Goal: Contribute content: Contribute content

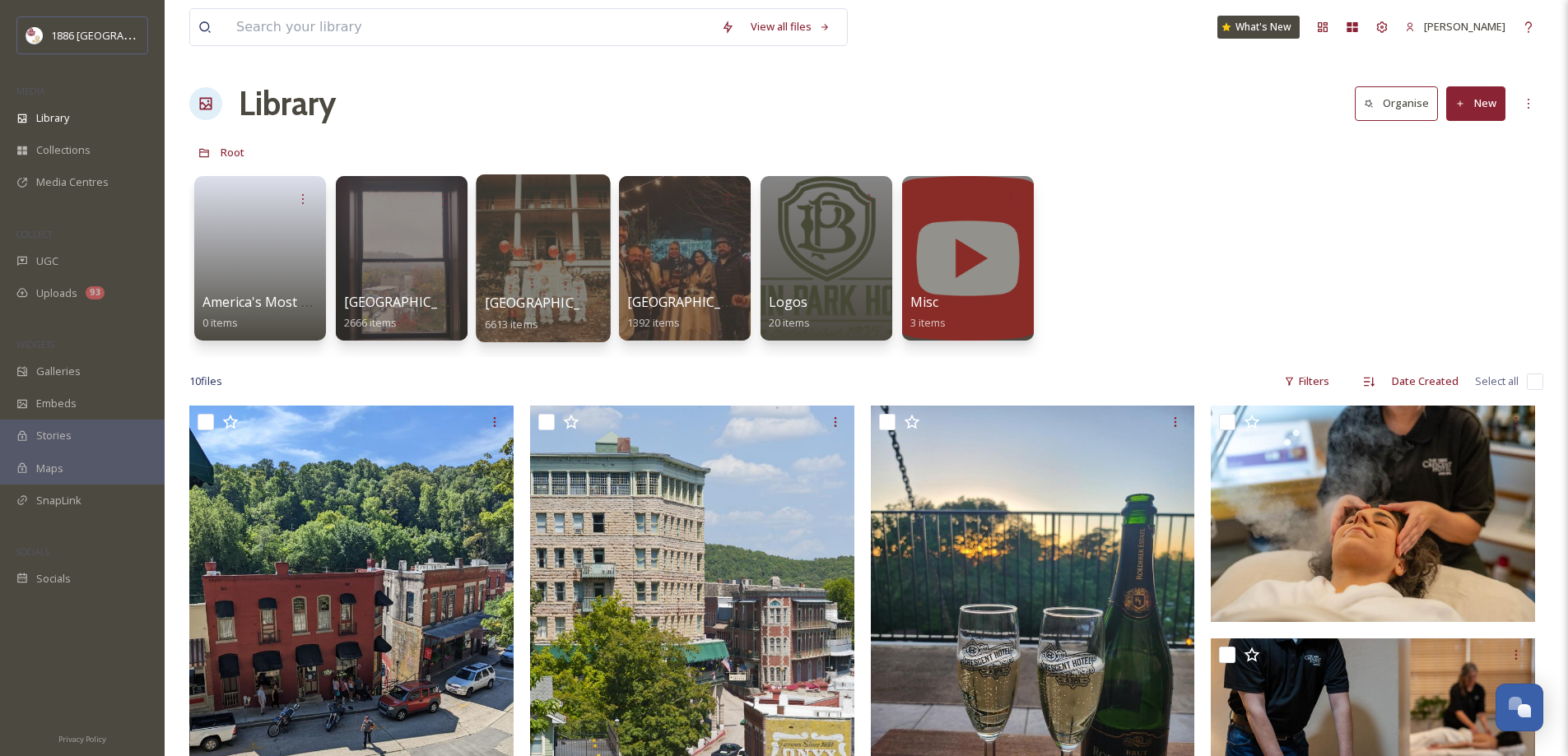
click at [504, 301] on span "[GEOGRAPHIC_DATA]" at bounding box center [552, 303] width 135 height 18
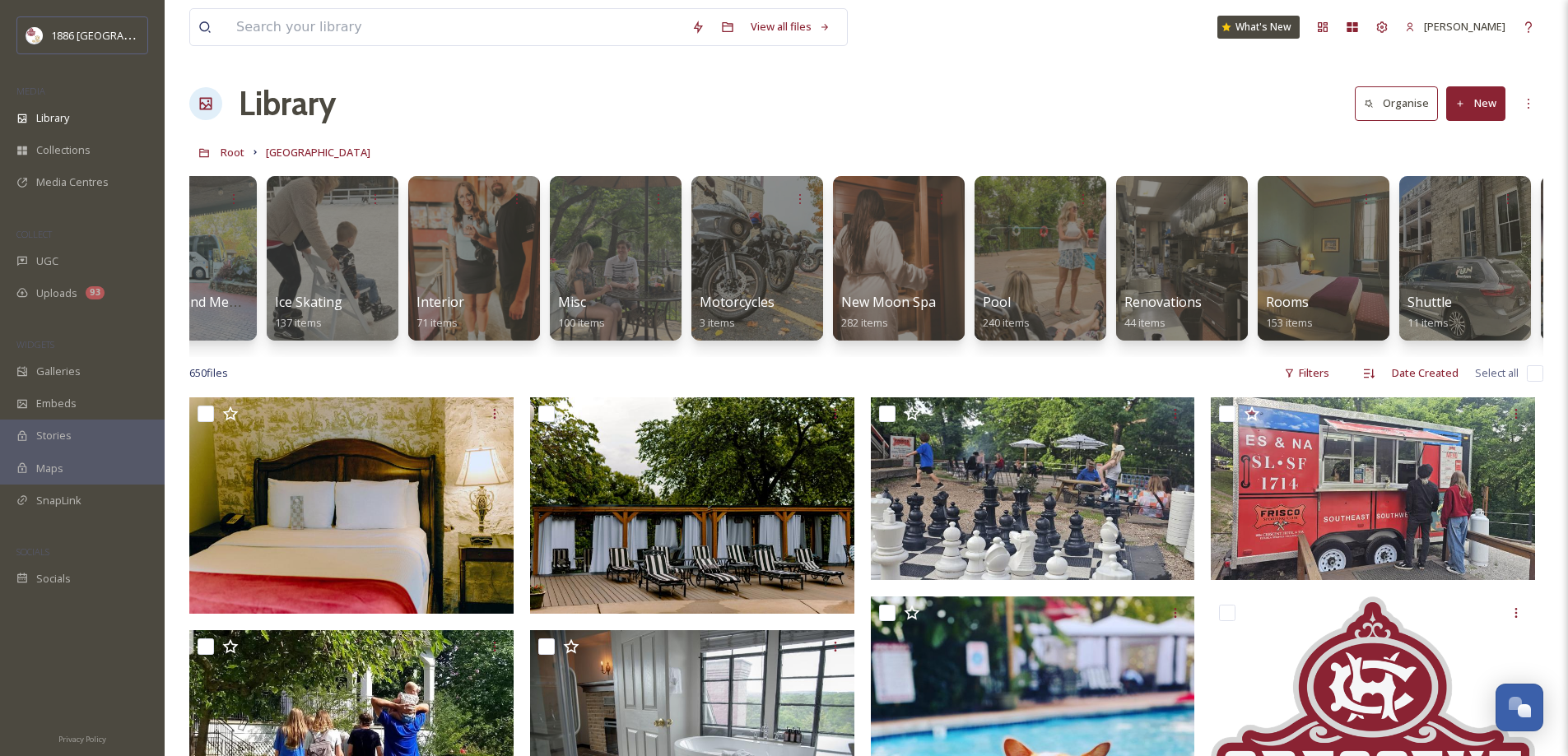
scroll to position [0, 2354]
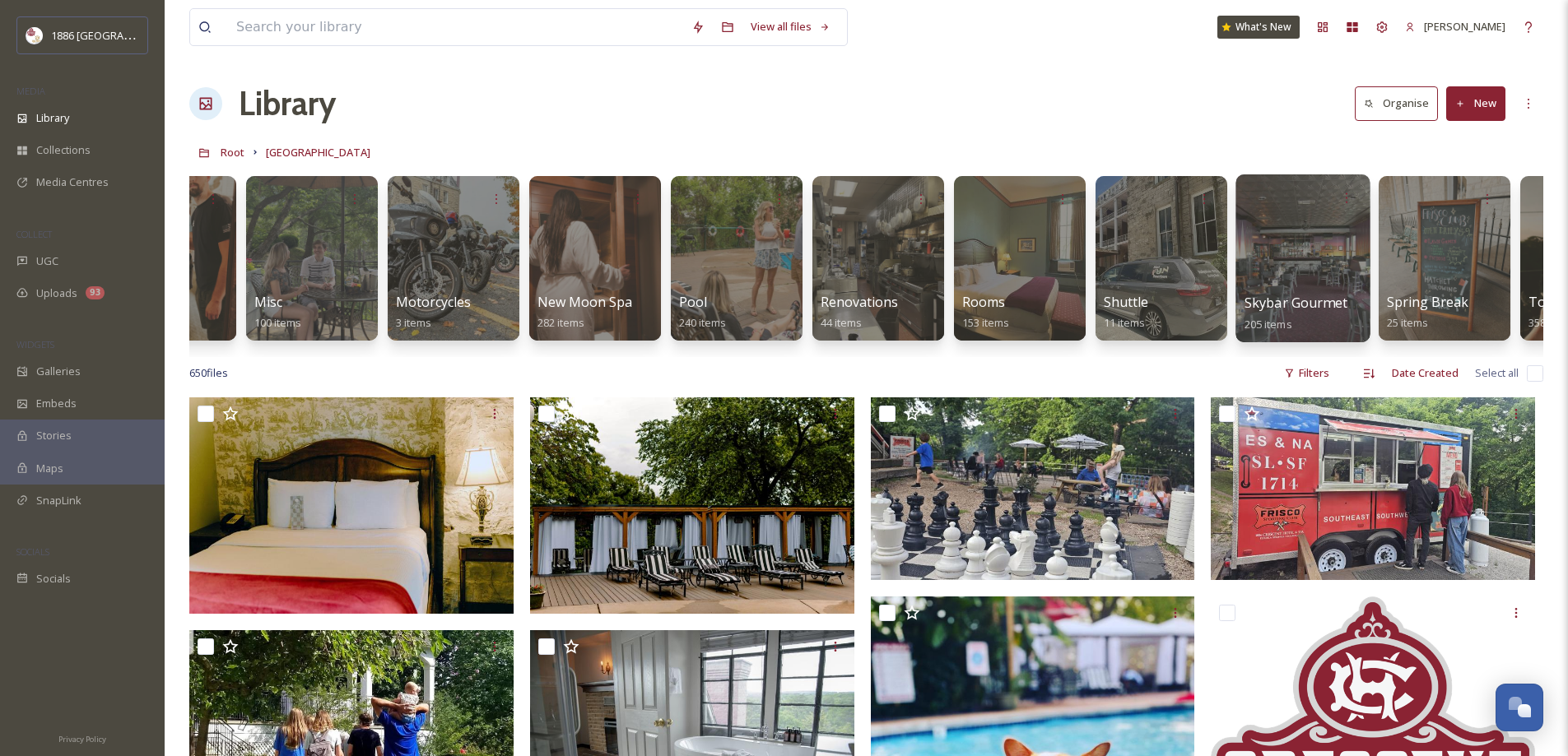
click at [1329, 296] on span "Skybar Gourmet Pizza" at bounding box center [1313, 303] width 139 height 18
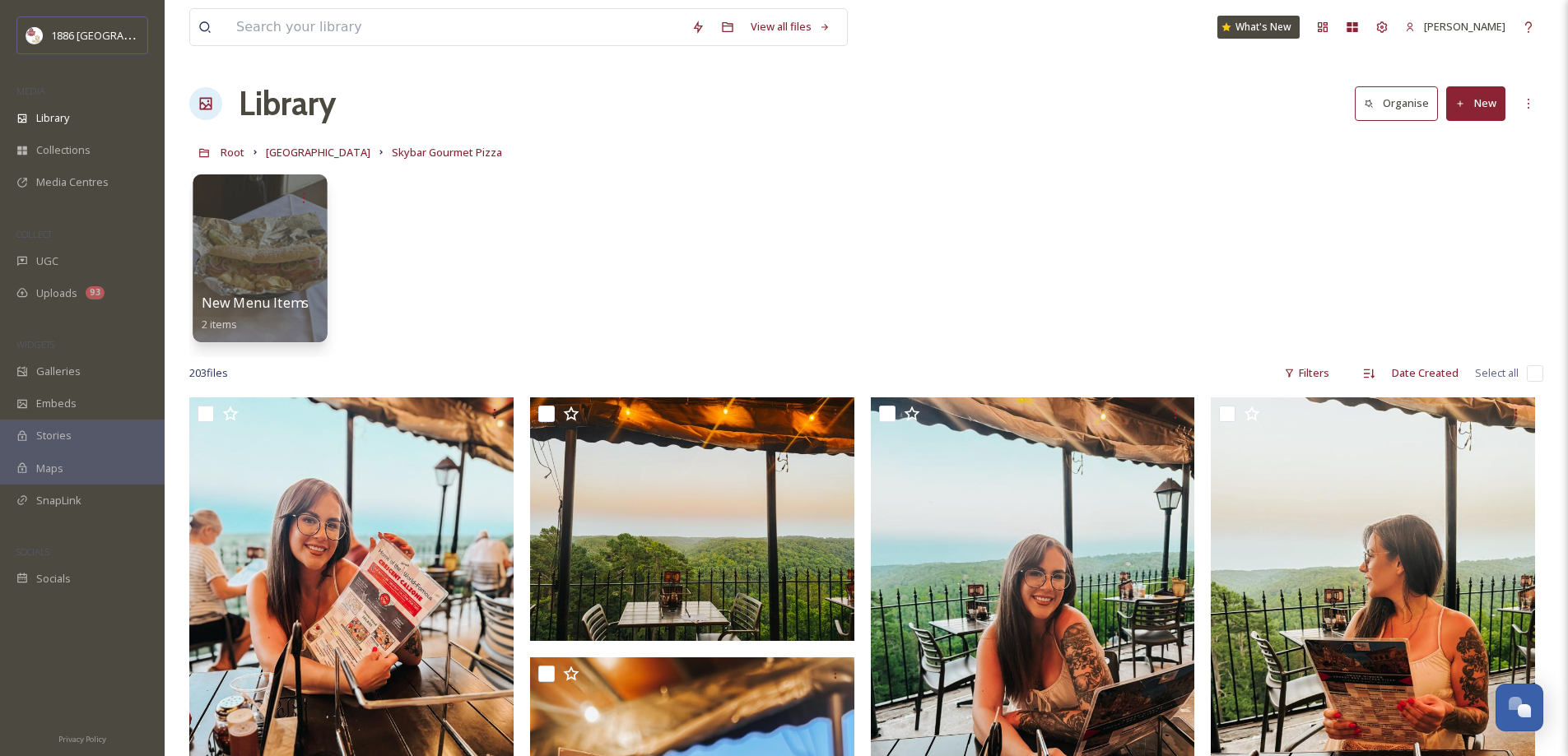
click at [305, 223] on div at bounding box center [259, 258] width 134 height 168
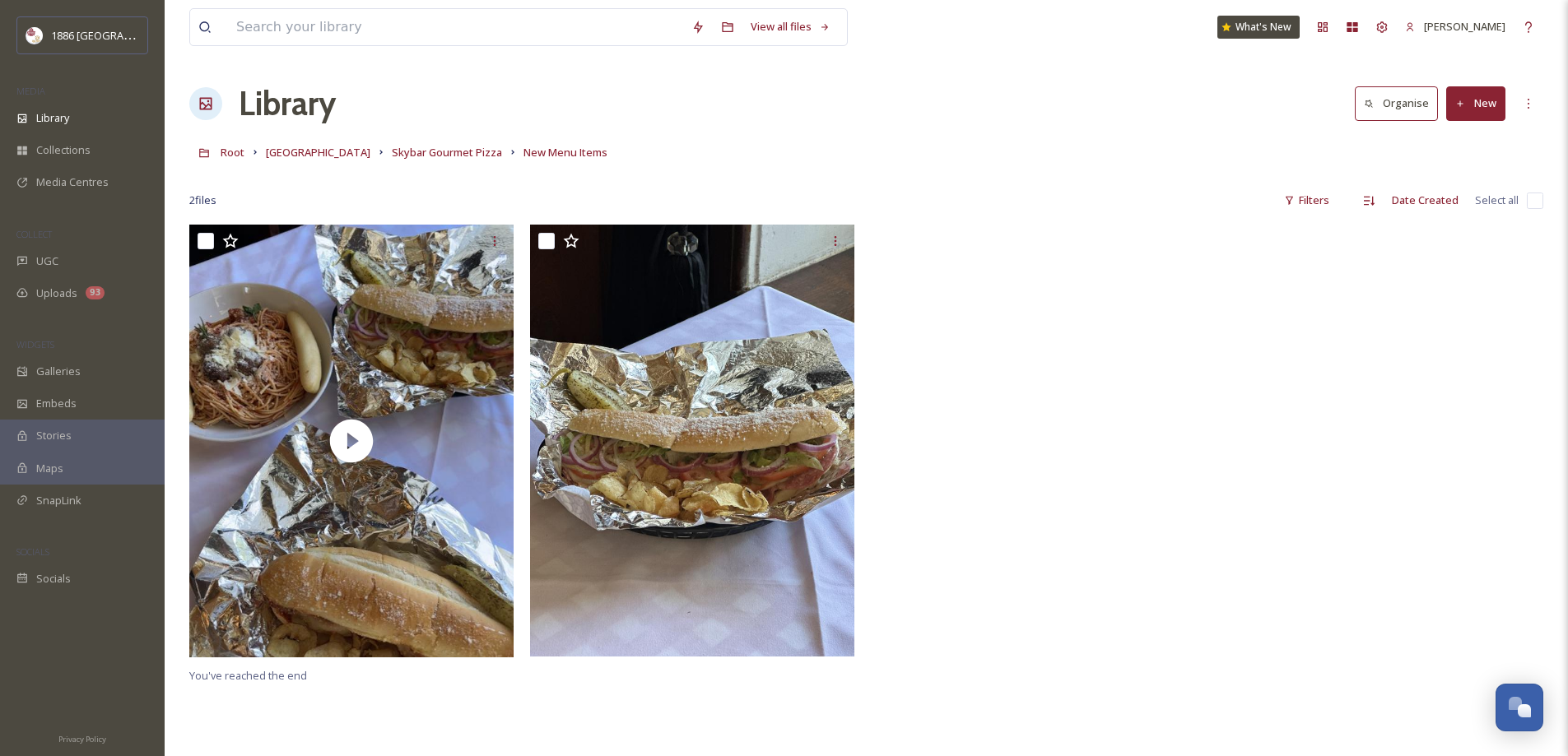
click at [1494, 103] on button "New" at bounding box center [1475, 103] width 59 height 34
click at [1474, 140] on span "File Upload" at bounding box center [1468, 142] width 54 height 16
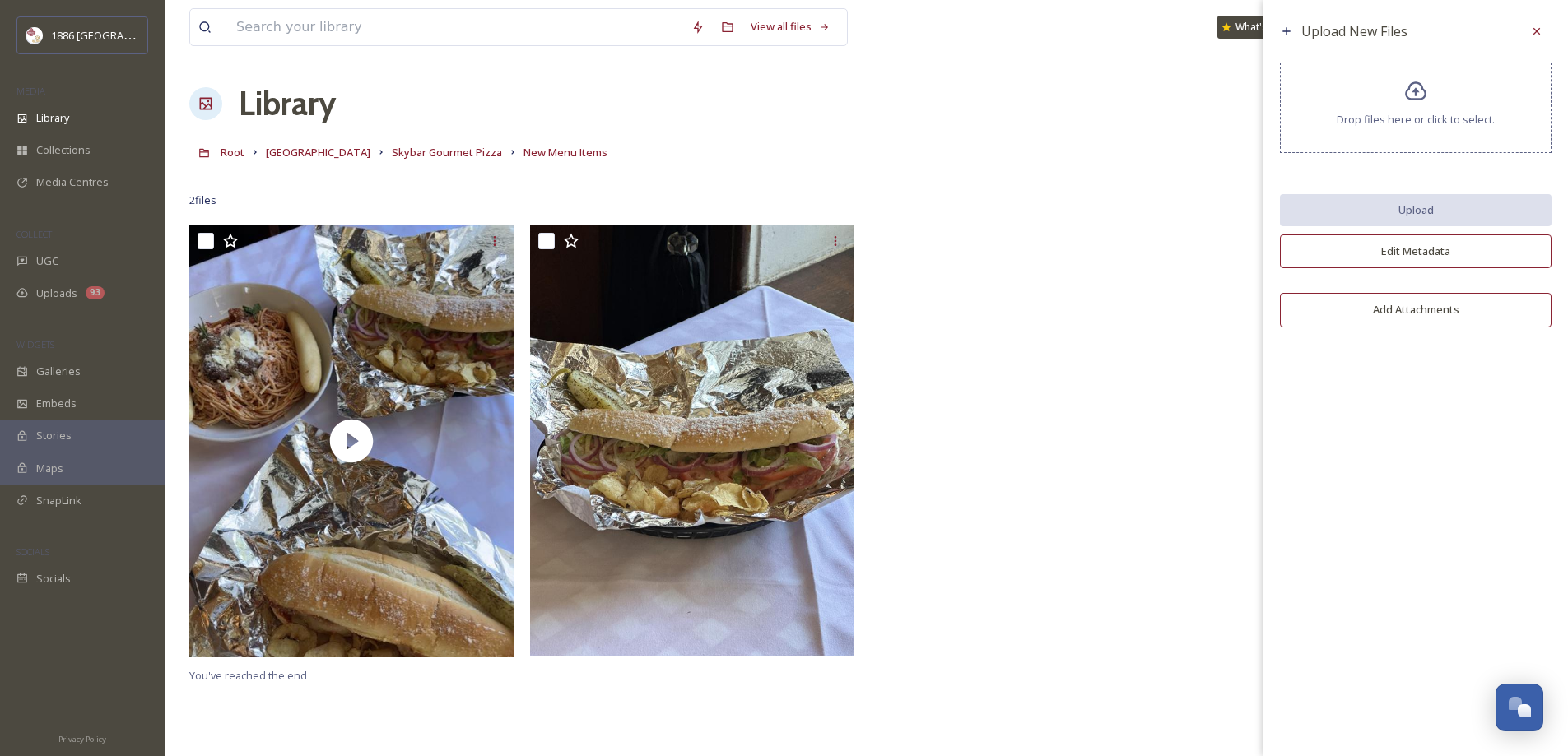
click at [1404, 160] on div "Upload New Files Drop files here or click to select. Upload Edit Metadata Add A…" at bounding box center [1415, 176] width 304 height 352
click at [1397, 114] on span "Drop files here or click to select." at bounding box center [1415, 120] width 158 height 16
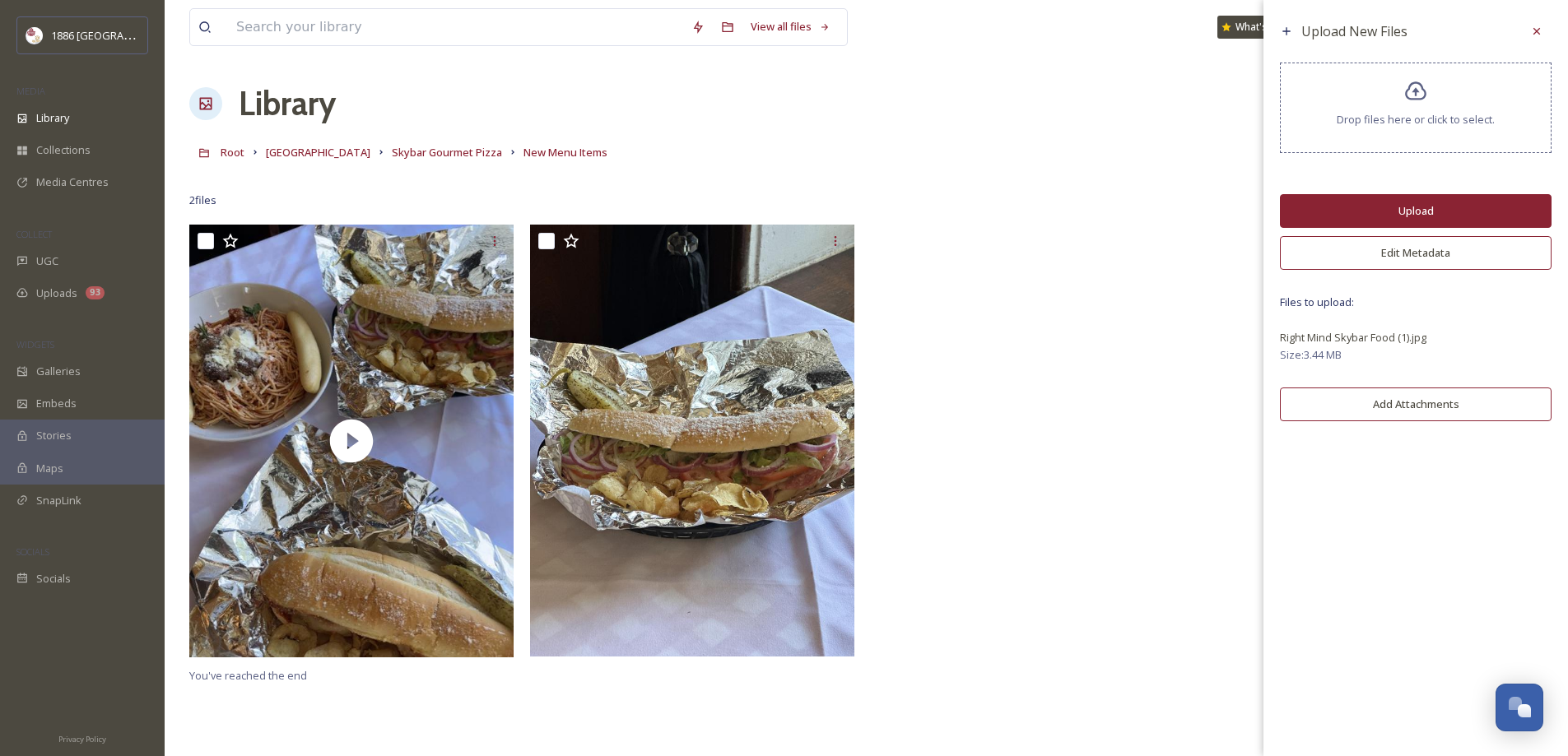
click at [1386, 92] on div "Drop files here or click to select." at bounding box center [1415, 108] width 271 height 90
click at [1436, 195] on button "Upload" at bounding box center [1415, 211] width 271 height 34
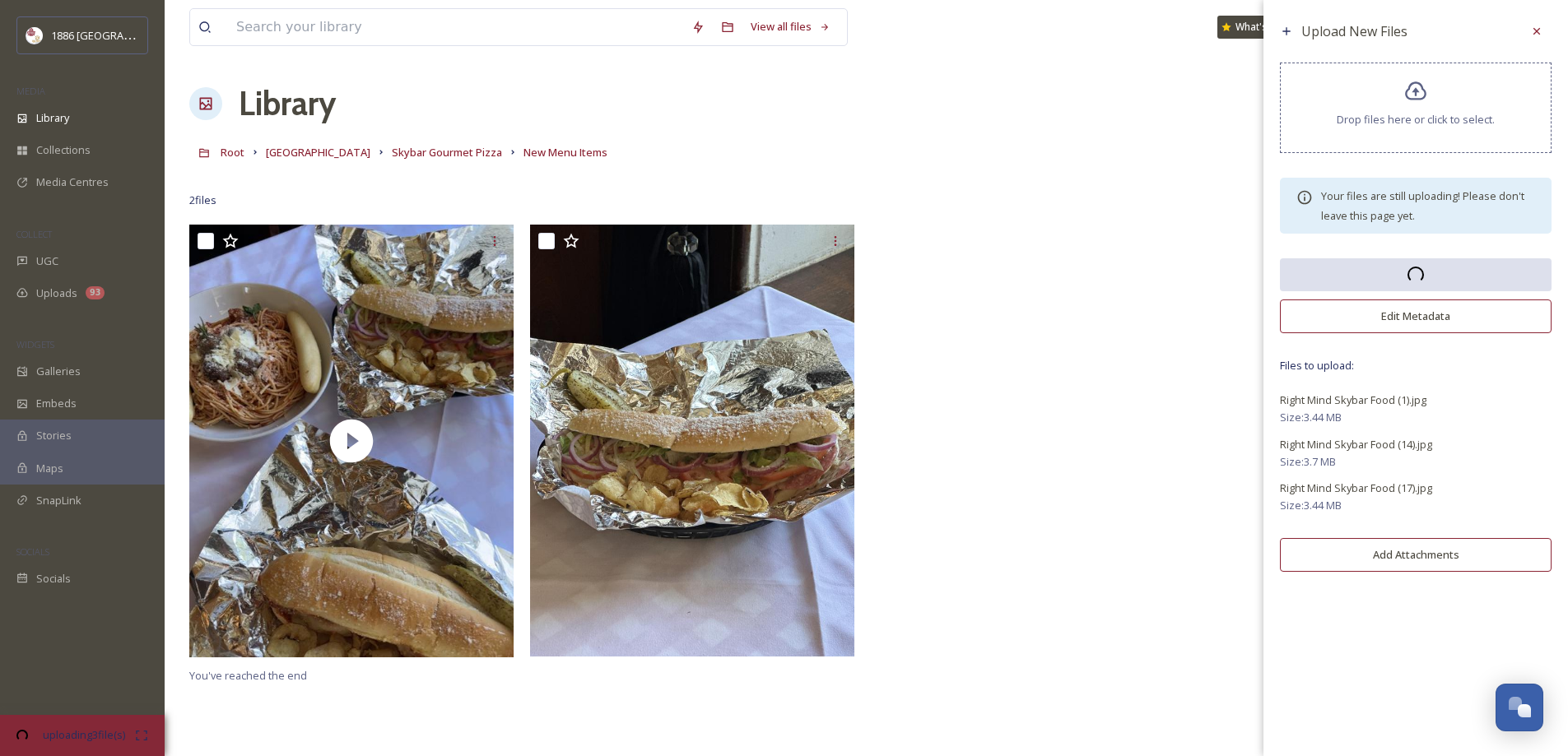
click at [1423, 104] on div "Drop files here or click to select." at bounding box center [1415, 108] width 271 height 90
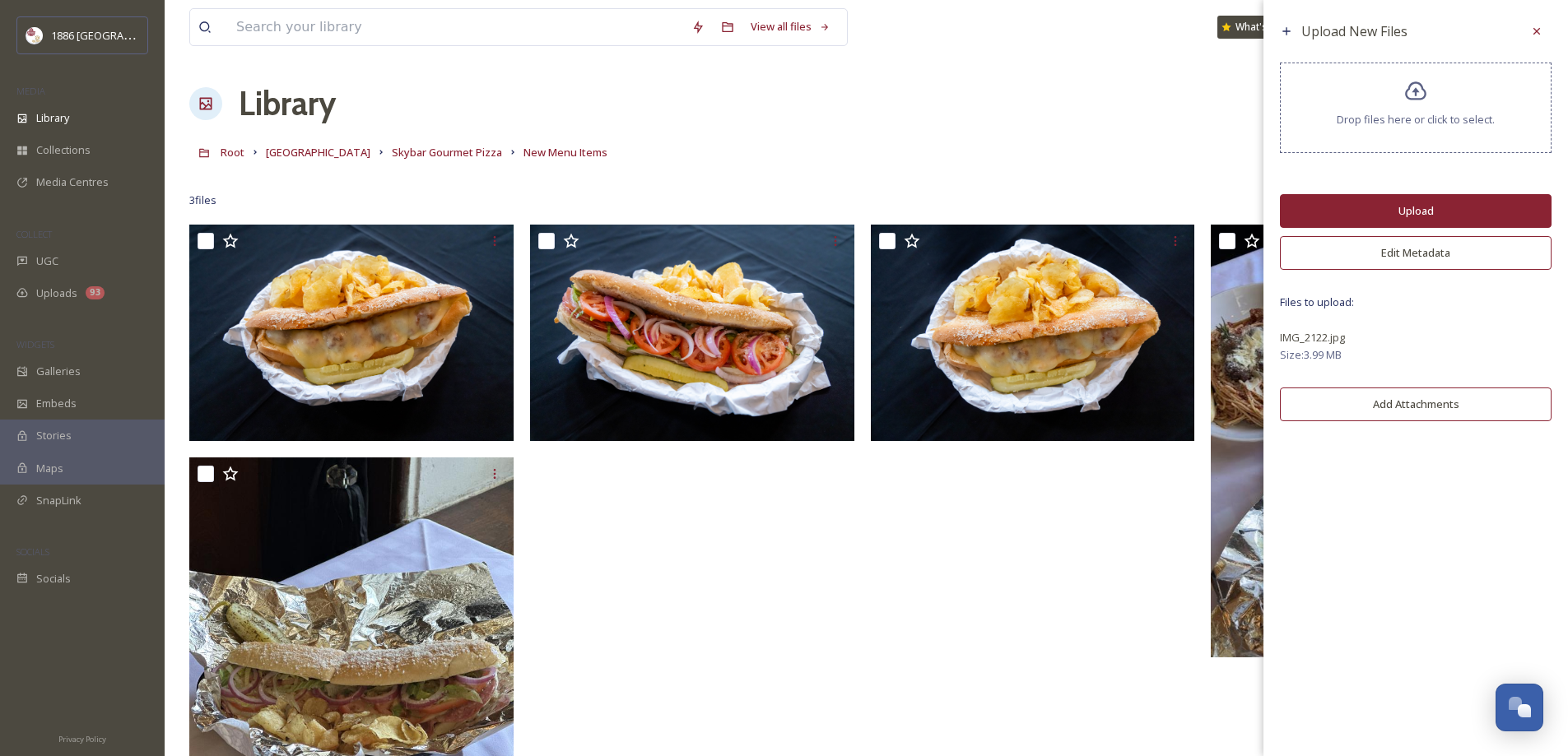
click at [1360, 192] on div "Upload New Files Drop files here or click to select. Upload Edit Metadata Files…" at bounding box center [1415, 223] width 304 height 446
click at [1358, 216] on button "Upload" at bounding box center [1415, 211] width 271 height 34
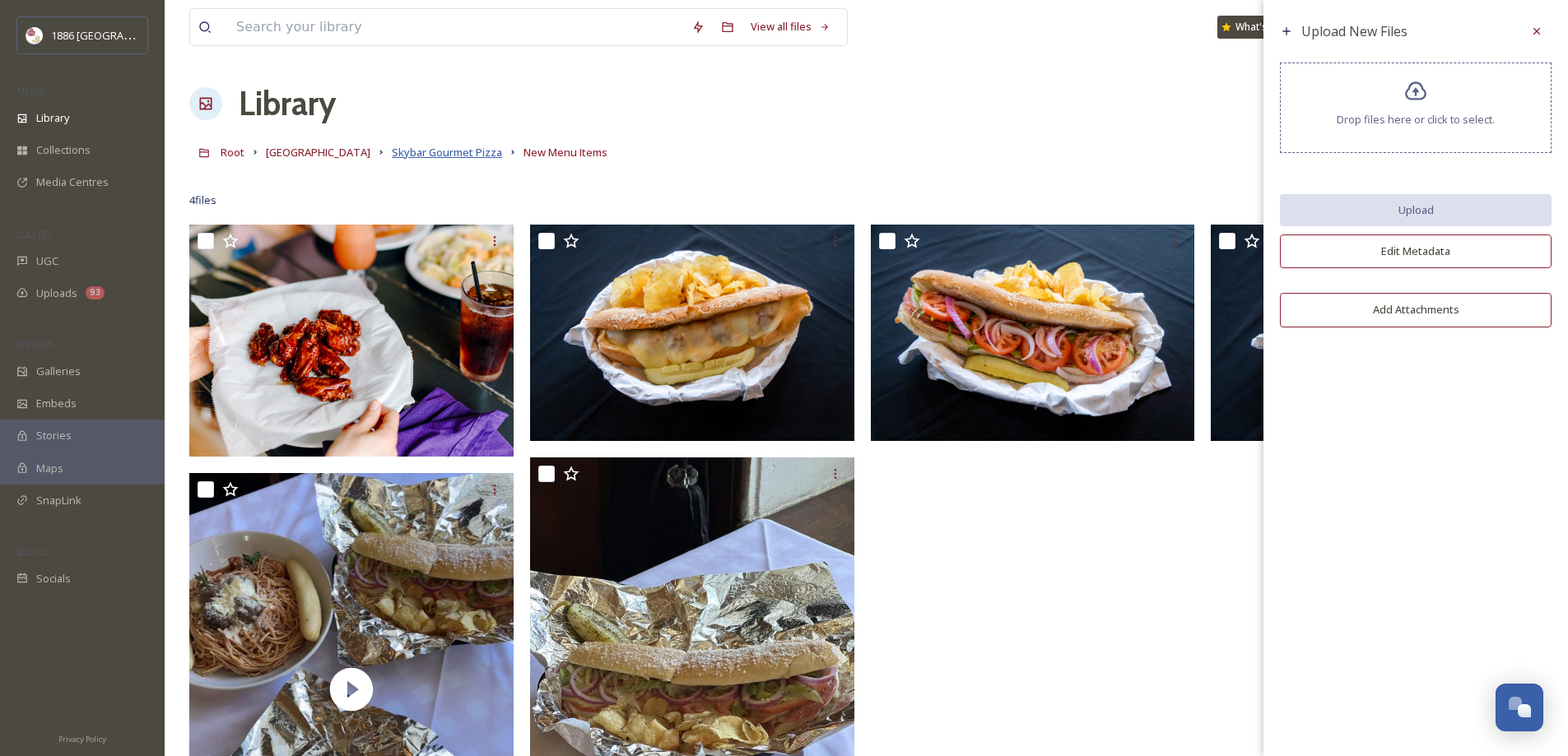
click at [411, 153] on span "Skybar Gourmet Pizza" at bounding box center [447, 152] width 110 height 15
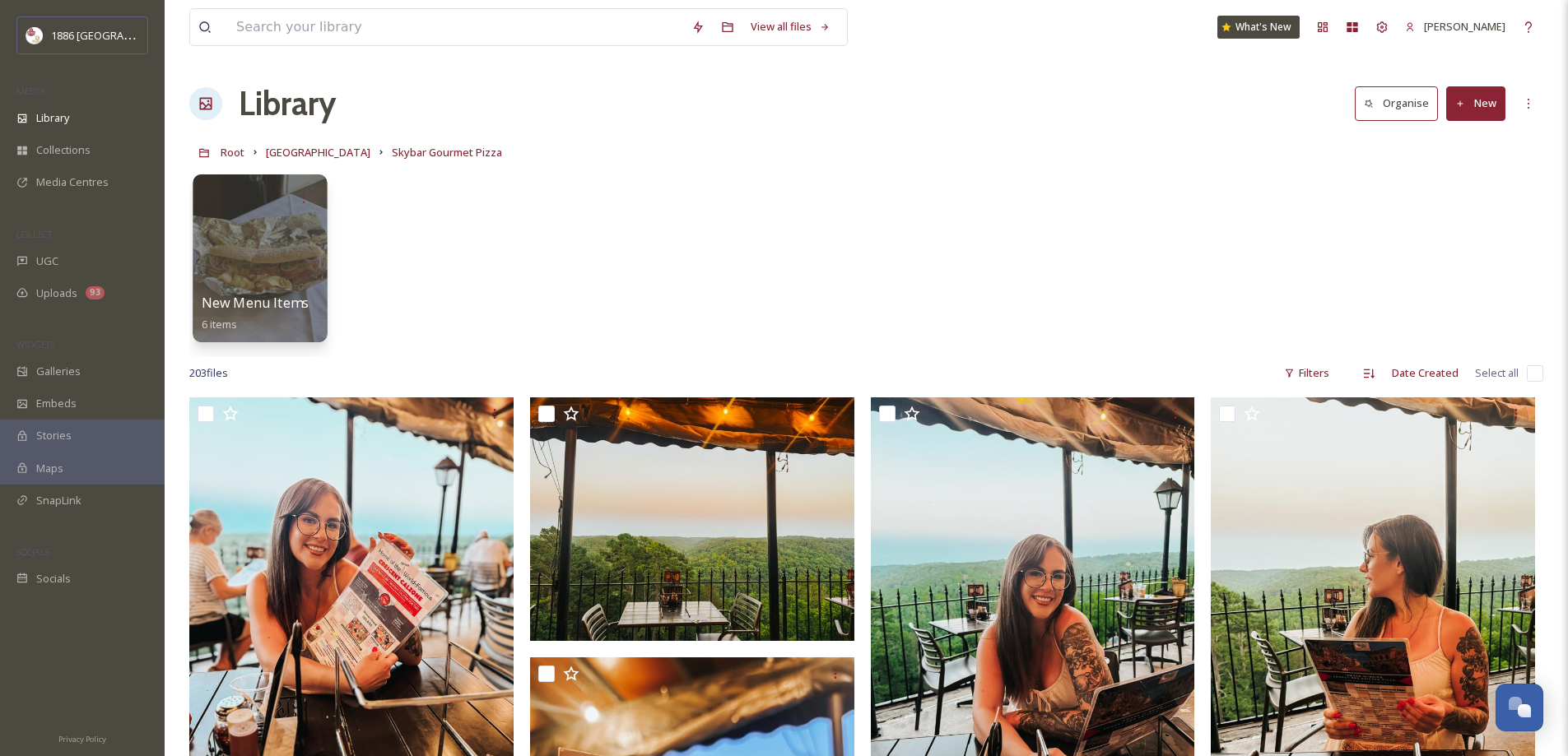
click at [269, 270] on div at bounding box center [259, 258] width 134 height 168
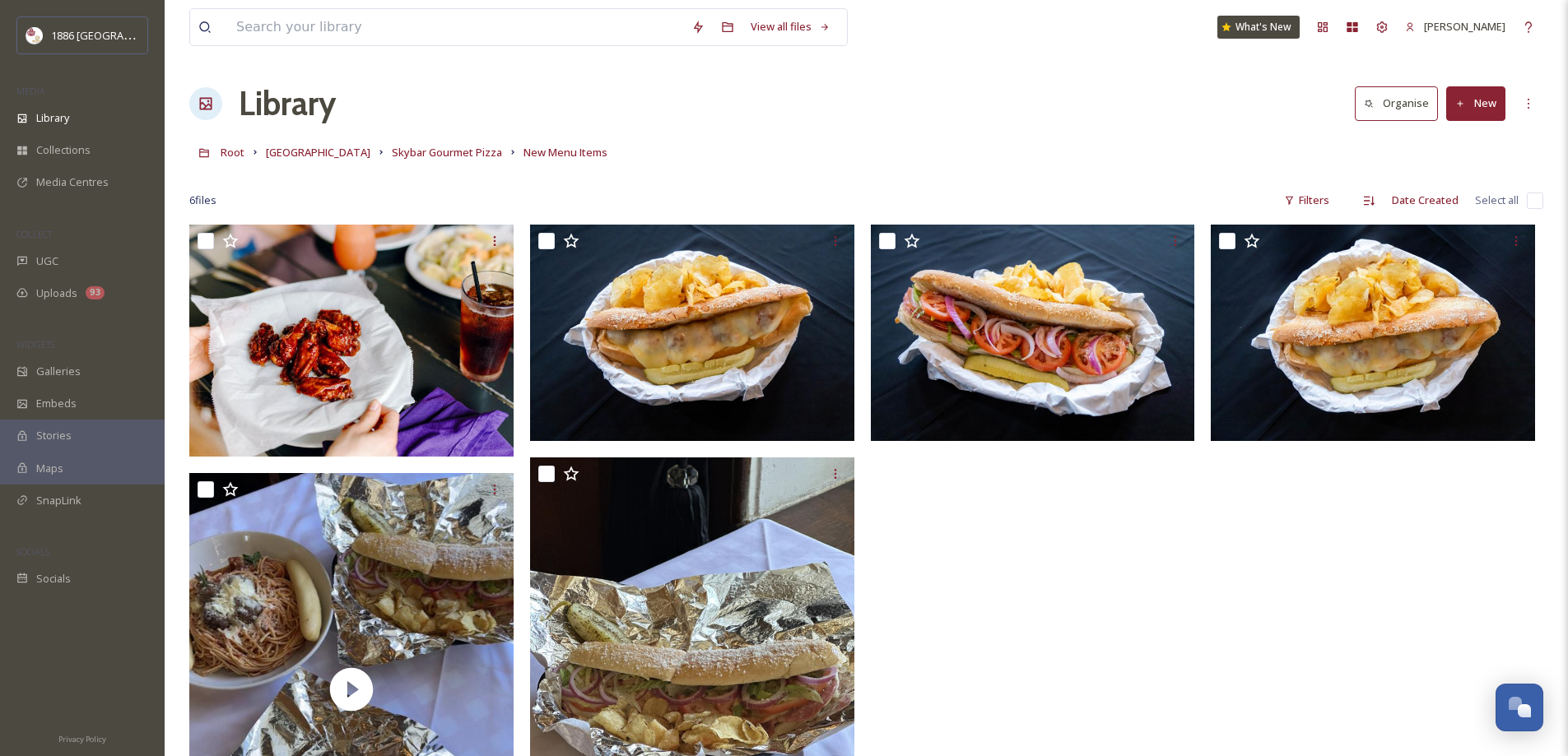
click at [1494, 99] on button "New" at bounding box center [1475, 103] width 59 height 34
click at [1491, 151] on div "File Upload" at bounding box center [1458, 142] width 93 height 32
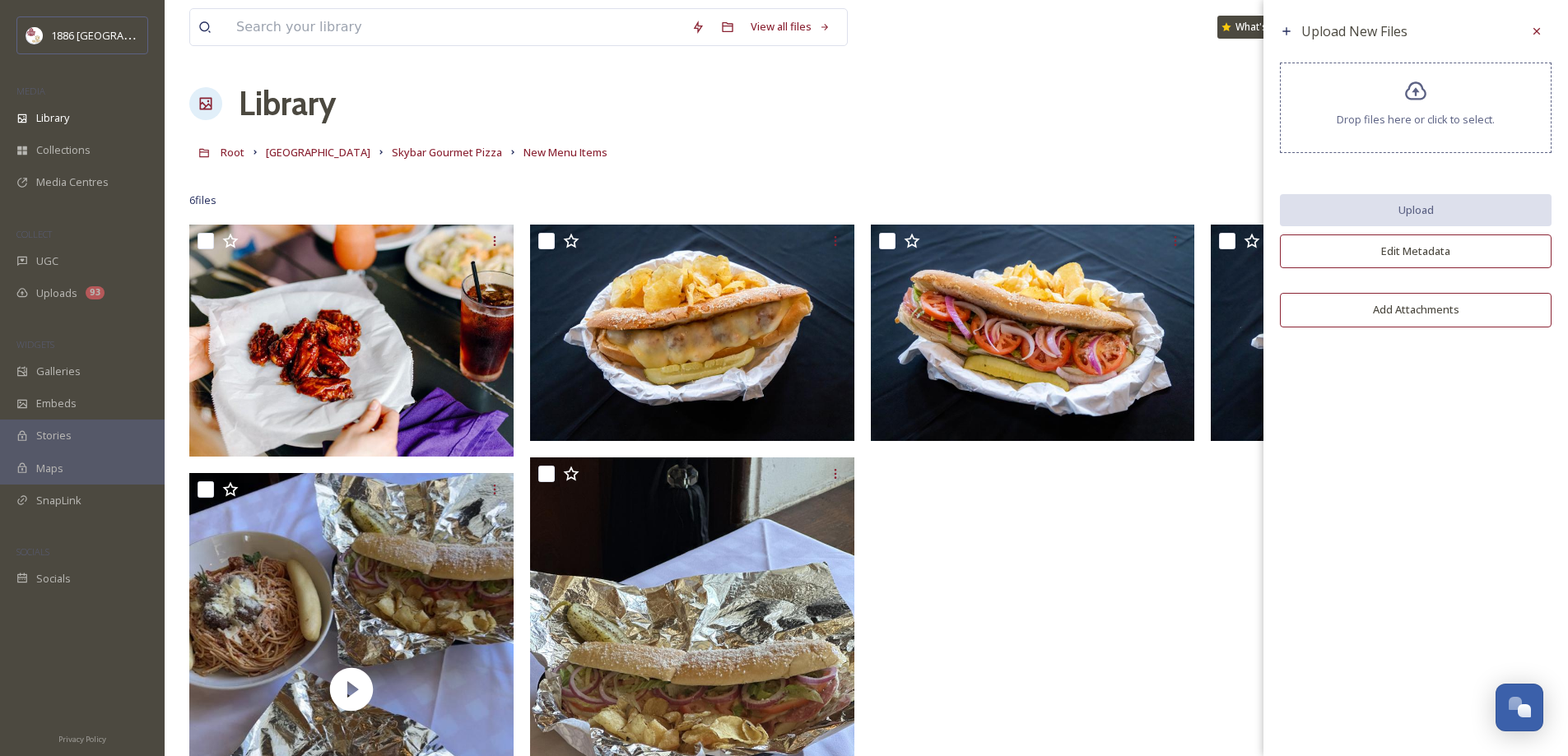
click at [1397, 134] on div "Drop files here or click to select." at bounding box center [1415, 108] width 271 height 90
